Goal: Transaction & Acquisition: Obtain resource

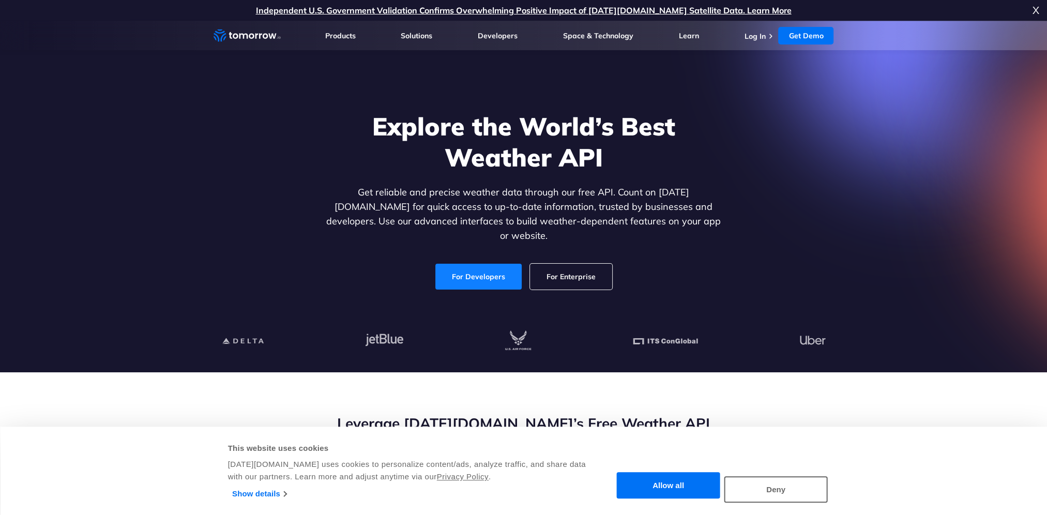
drag, startPoint x: 0, startPoint y: 0, endPoint x: 487, endPoint y: 262, distance: 553.1
click at [487, 264] on link "For Developers" at bounding box center [479, 277] width 86 height 26
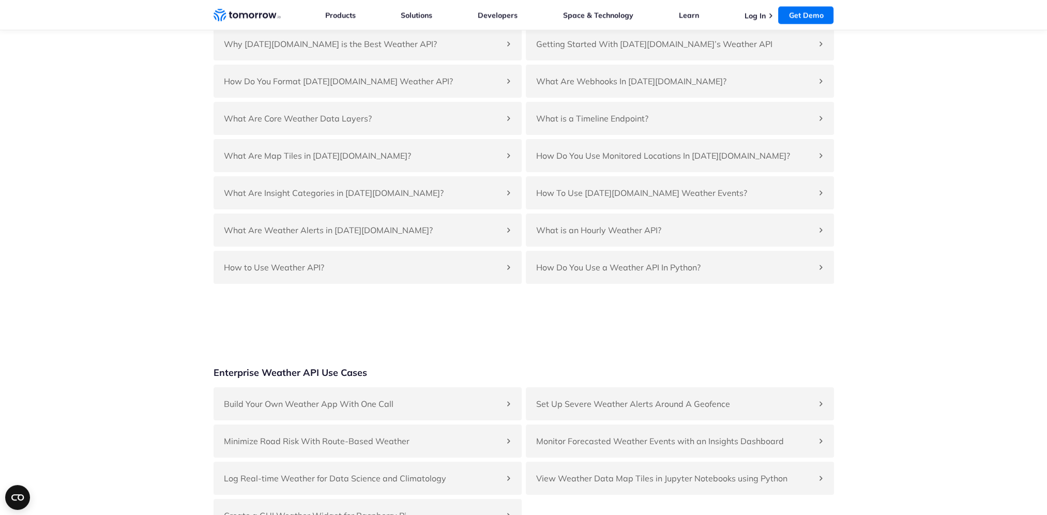
scroll to position [2431, 0]
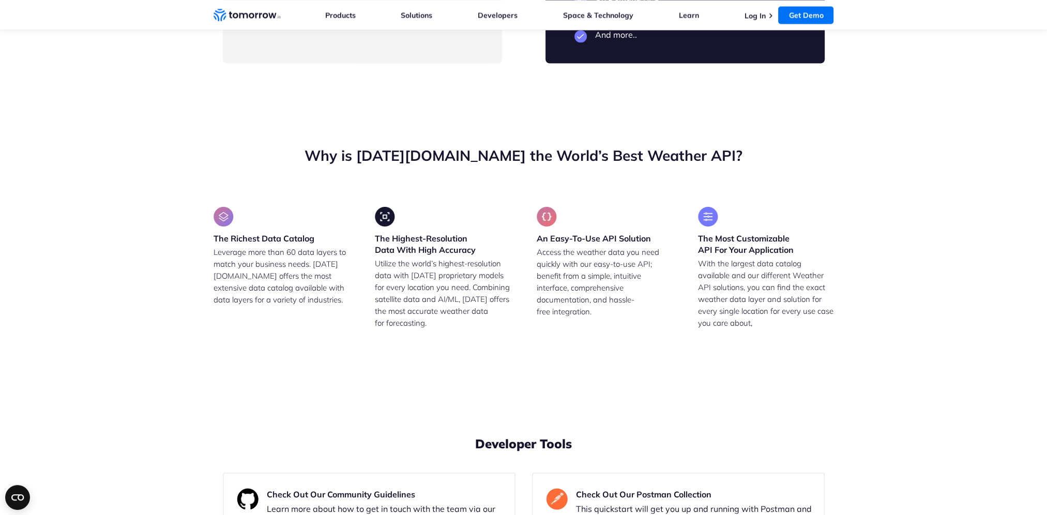
drag, startPoint x: 383, startPoint y: 316, endPoint x: 226, endPoint y: 188, distance: 202.3
drag, startPoint x: 226, startPoint y: 188, endPoint x: 215, endPoint y: 213, distance: 27.1
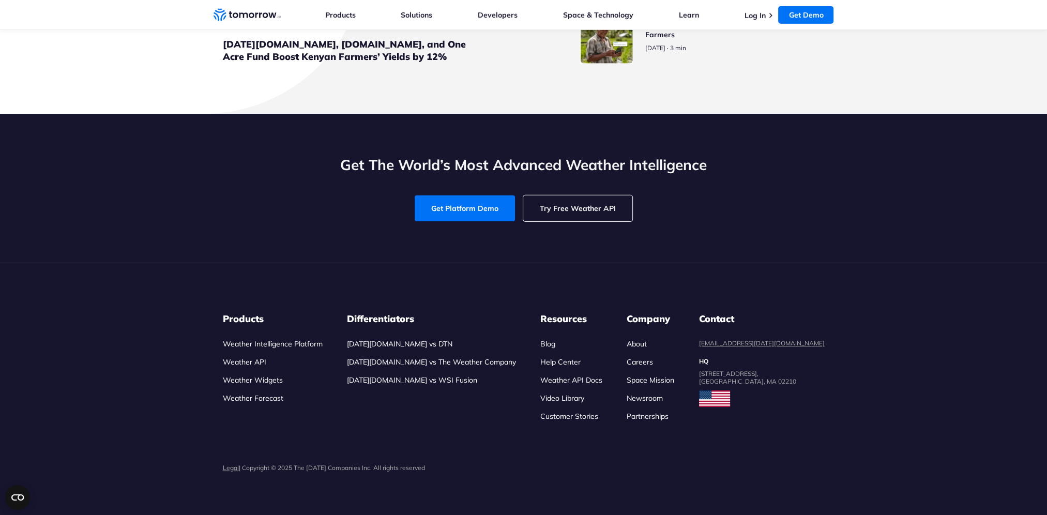
scroll to position [4797, 0]
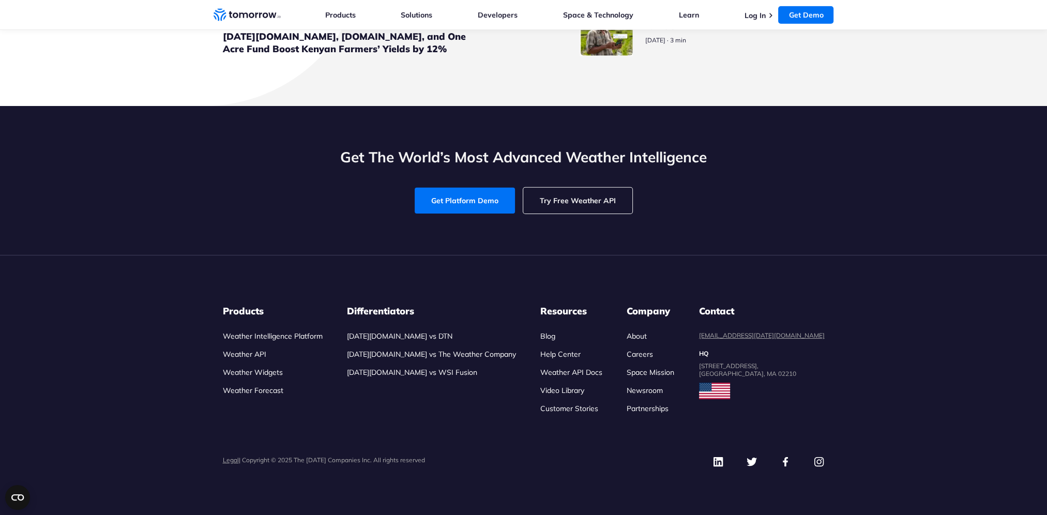
click at [242, 358] on link "Weather API" at bounding box center [244, 354] width 43 height 9
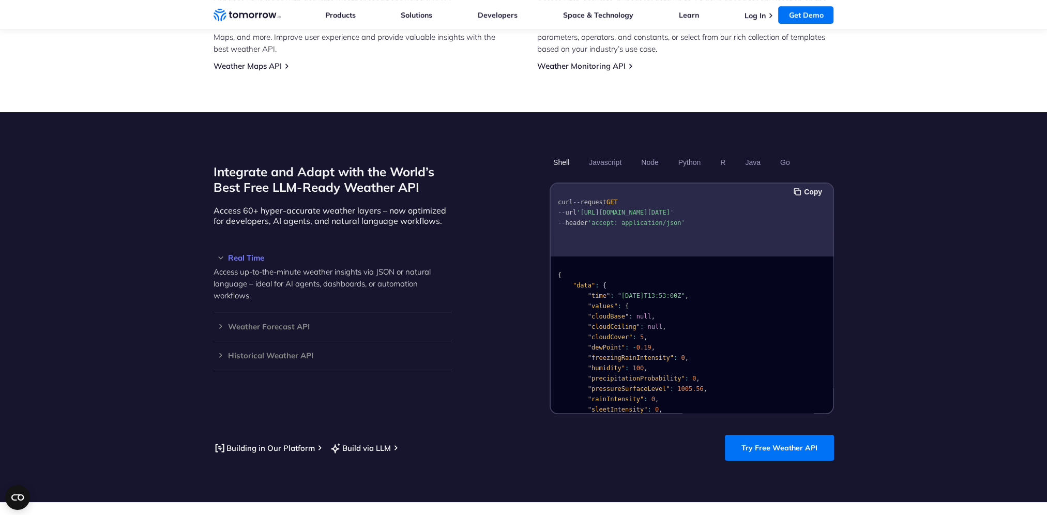
scroll to position [828, 0]
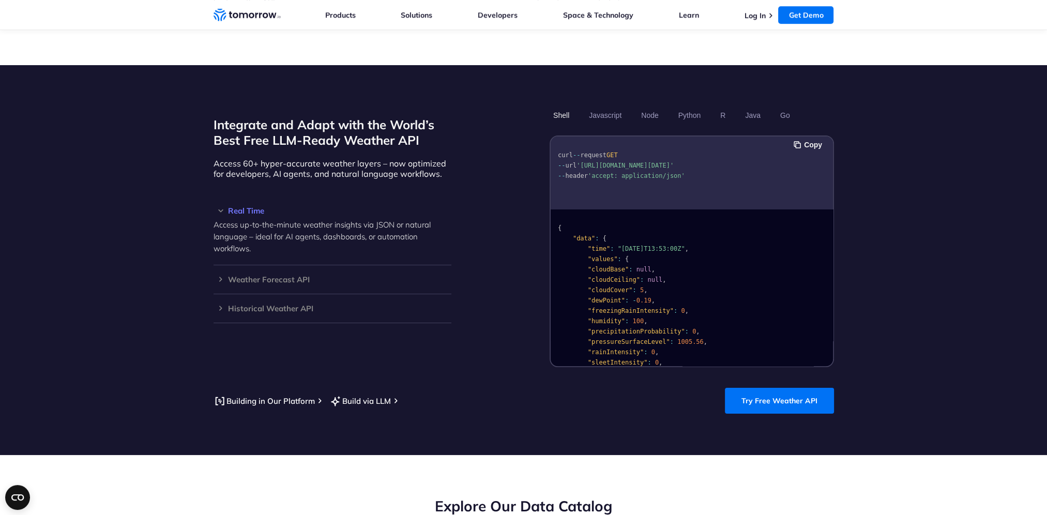
click at [250, 207] on h3 "Real Time" at bounding box center [333, 211] width 238 height 8
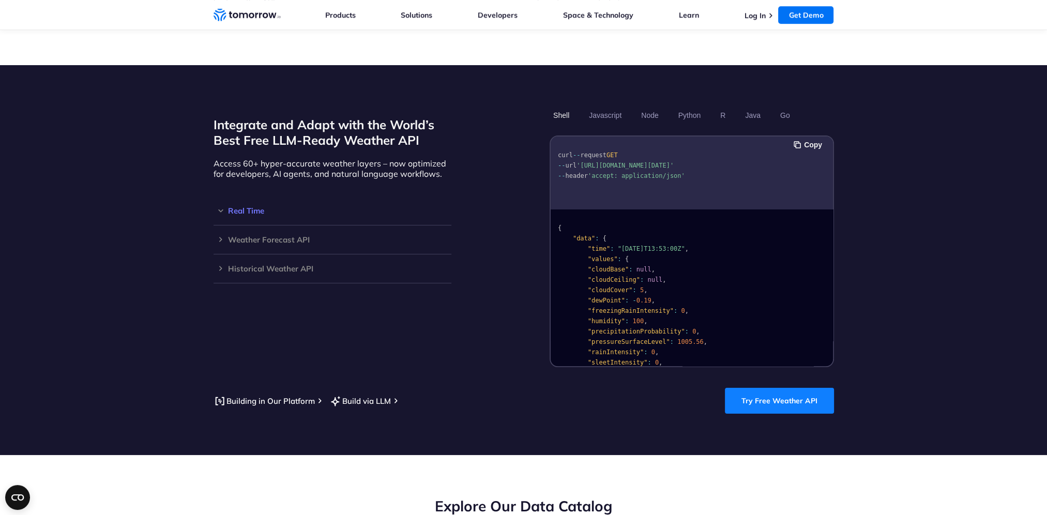
click at [762, 393] on link "Try Free Weather API" at bounding box center [779, 401] width 109 height 26
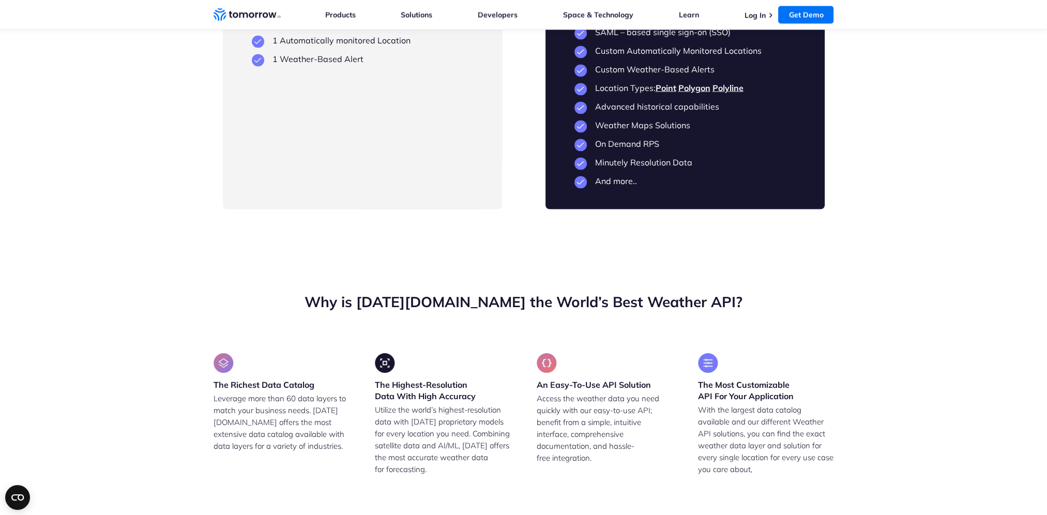
scroll to position [2793, 0]
